Goal: Find specific page/section: Find specific page/section

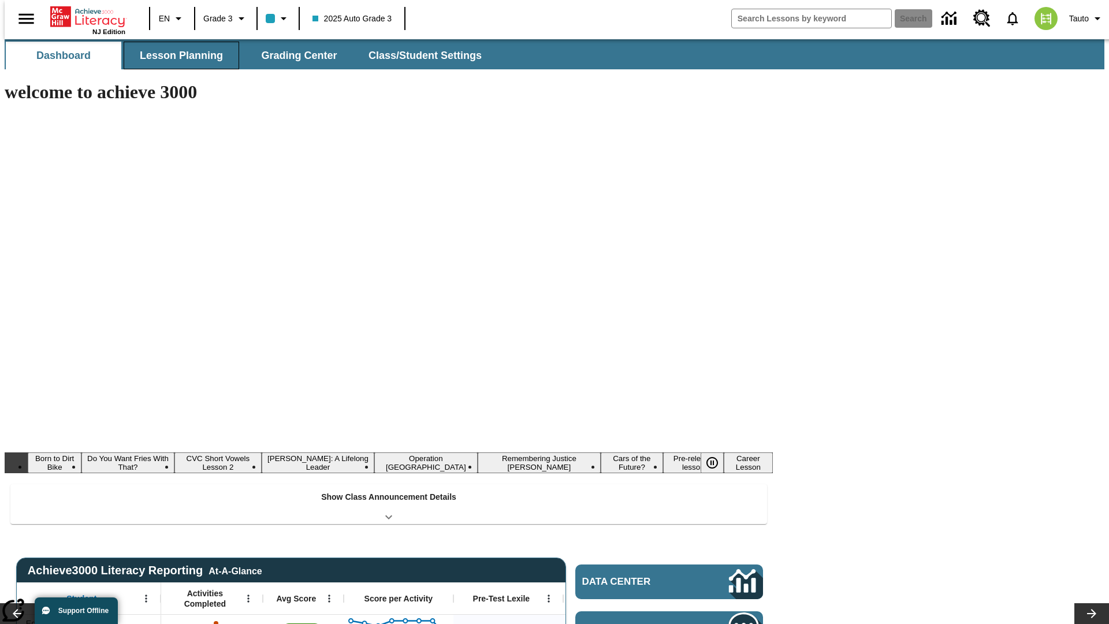
click at [177, 55] on button "Lesson Planning" at bounding box center [182, 56] width 116 height 28
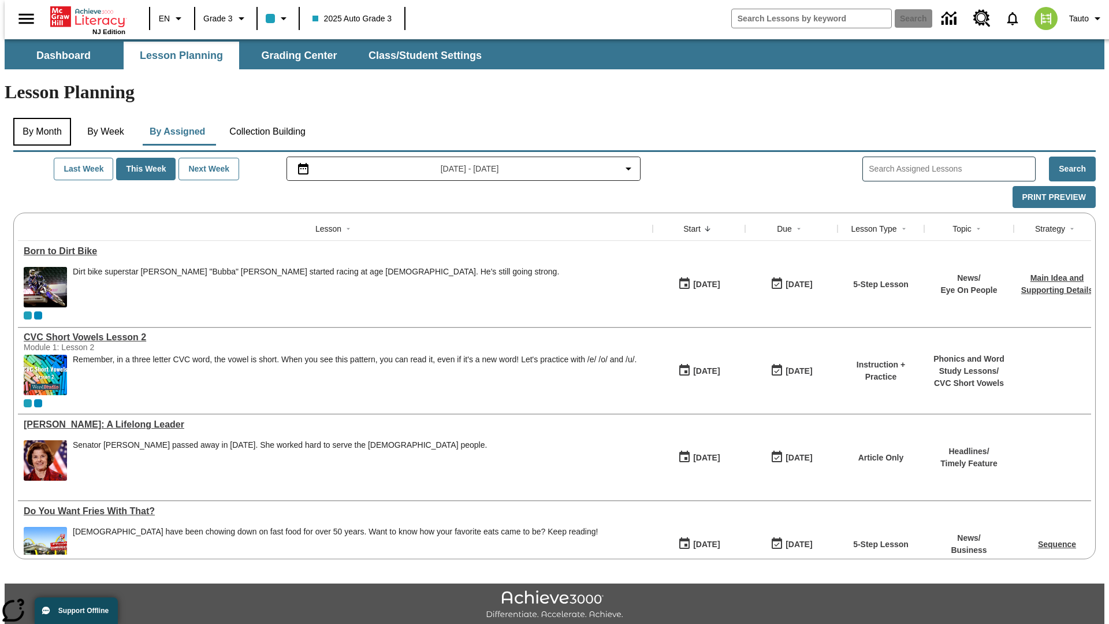
click at [39, 118] on button "By Month" at bounding box center [42, 132] width 58 height 28
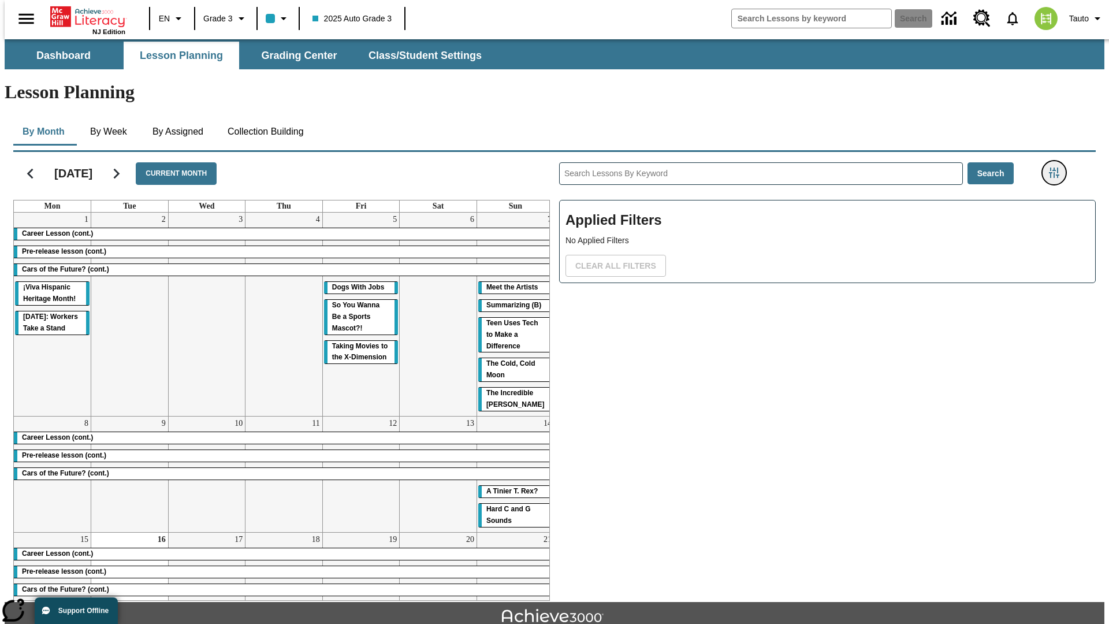
click at [1058, 168] on icon "Filters Side menu" at bounding box center [1054, 173] width 10 height 10
